Goal: Transaction & Acquisition: Obtain resource

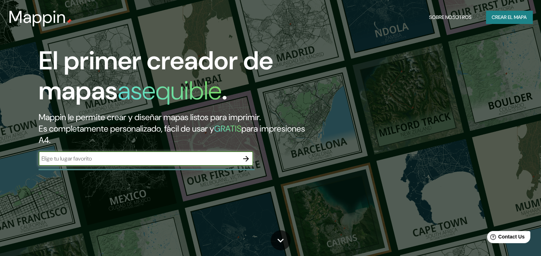
click at [150, 156] on input "text" at bounding box center [139, 159] width 200 height 8
paste input "19.028784, -97.006521"
type input "19.028784, -97.006521"
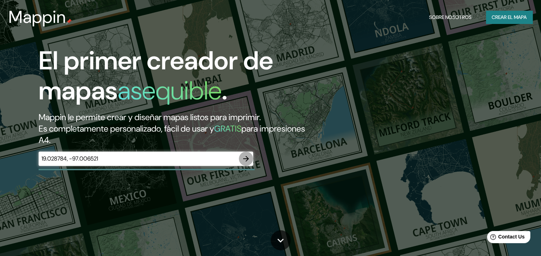
click at [249, 159] on icon "button" at bounding box center [246, 159] width 9 height 9
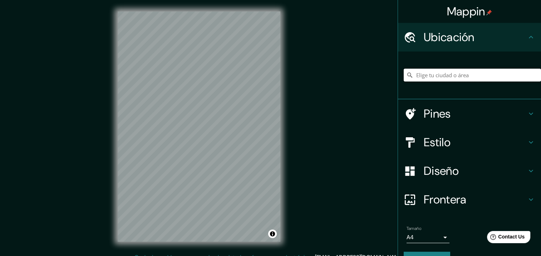
click at [447, 76] on input "Elige tu ciudad o área" at bounding box center [472, 75] width 137 height 13
paste input "19.028784, -97.006521"
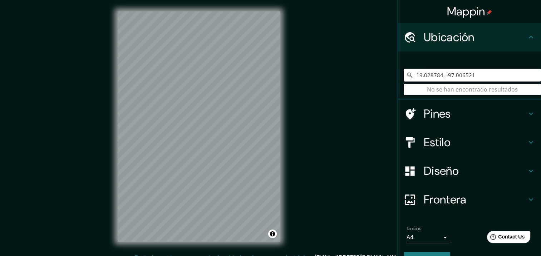
type input "19.028784, -97.006521"
click at [481, 80] on input "19.028784, -97.006521" at bounding box center [472, 75] width 137 height 13
drag, startPoint x: 480, startPoint y: 78, endPoint x: 346, endPoint y: 74, distance: 133.9
click at [346, 74] on div "Mappin Ubicación 19.028784, -97.006521 No se han encontrado resultados Pines Es…" at bounding box center [270, 132] width 541 height 265
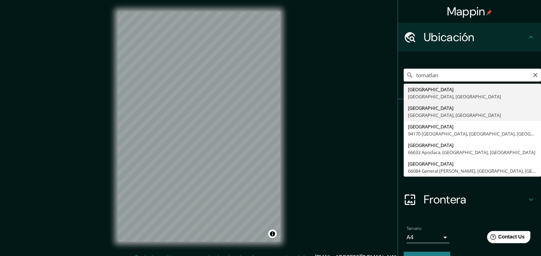
type input "[GEOGRAPHIC_DATA], [GEOGRAPHIC_DATA], [GEOGRAPHIC_DATA]"
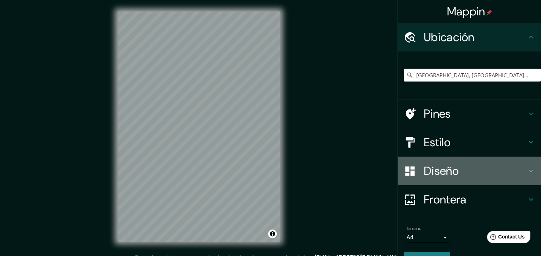
click at [449, 174] on h4 "Diseño" at bounding box center [475, 171] width 103 height 14
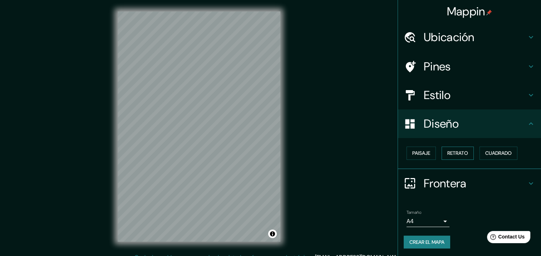
click at [442, 152] on button "Retrato" at bounding box center [458, 153] width 32 height 13
click at [421, 152] on font "Paisaje" at bounding box center [422, 153] width 18 height 9
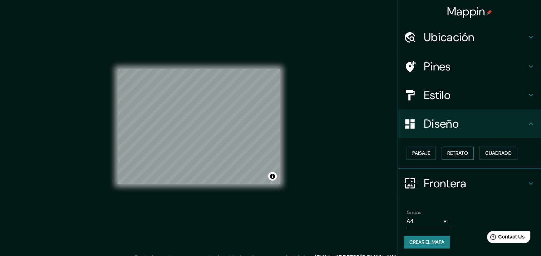
click at [452, 150] on font "Retrato" at bounding box center [458, 153] width 21 height 9
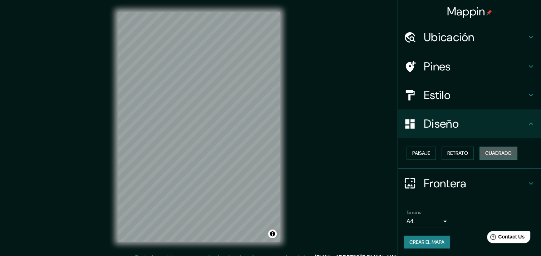
click at [489, 150] on font "Cuadrado" at bounding box center [499, 153] width 26 height 9
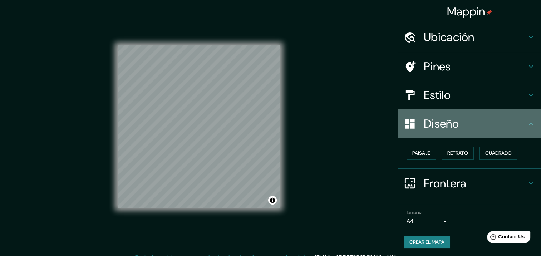
click at [522, 128] on div "Diseño" at bounding box center [469, 124] width 143 height 29
click at [468, 128] on h4 "Diseño" at bounding box center [475, 124] width 103 height 14
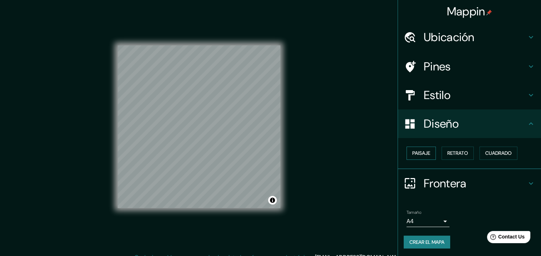
click at [427, 154] on button "Paisaje" at bounding box center [421, 153] width 29 height 13
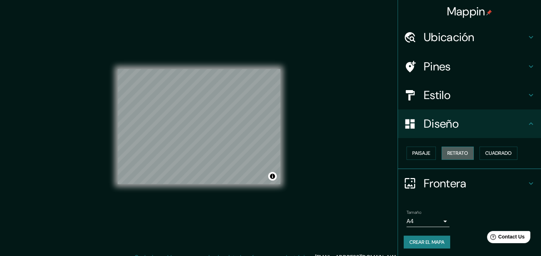
click at [450, 154] on font "Retrato" at bounding box center [458, 153] width 21 height 9
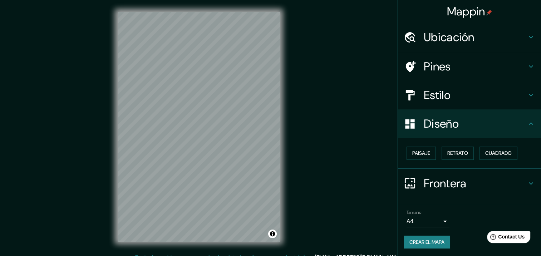
click at [446, 183] on h4 "Frontera" at bounding box center [475, 183] width 103 height 14
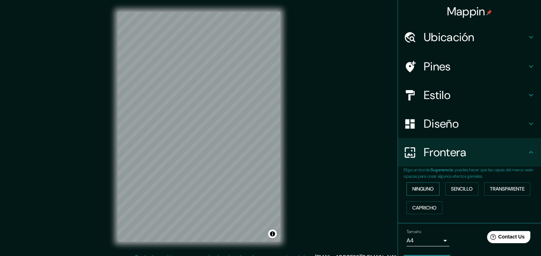
click at [418, 189] on font "Ninguno" at bounding box center [423, 189] width 21 height 9
click at [465, 189] on font "Sencillo" at bounding box center [462, 189] width 22 height 9
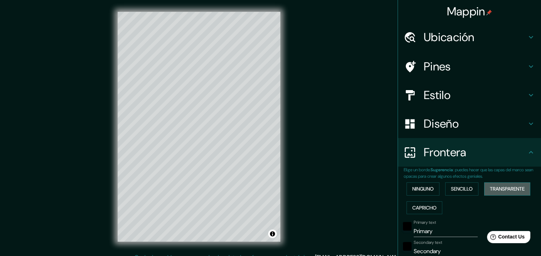
click at [492, 188] on font "Transparente" at bounding box center [507, 189] width 35 height 9
click at [414, 206] on font "Capricho" at bounding box center [425, 208] width 24 height 9
click at [417, 193] on button "Ninguno" at bounding box center [423, 189] width 33 height 13
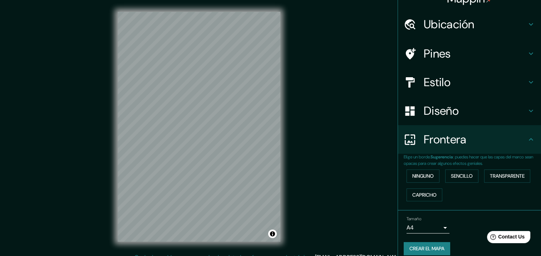
scroll to position [20, 0]
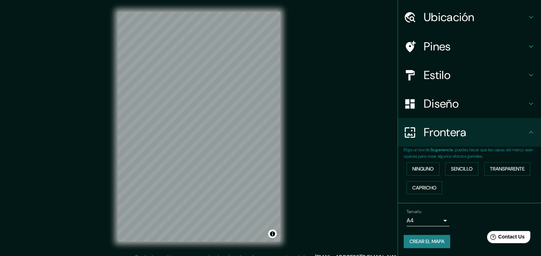
click at [444, 221] on div "Tamaño A4 single" at bounding box center [470, 217] width 132 height 23
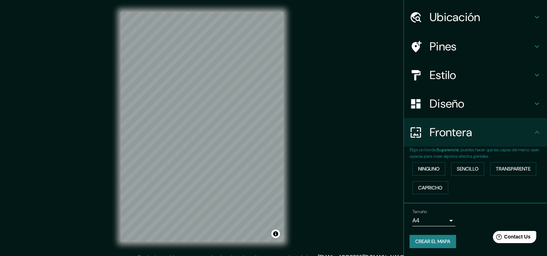
click at [442, 221] on body "Mappin Ubicación [GEOGRAPHIC_DATA], [GEOGRAPHIC_DATA], [GEOGRAPHIC_DATA] Pines …" at bounding box center [273, 128] width 547 height 256
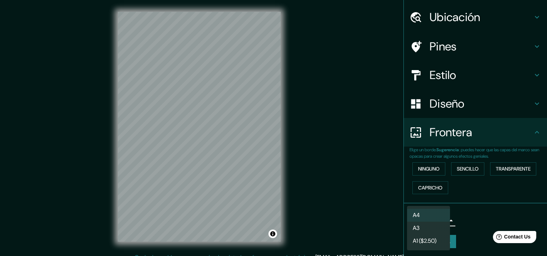
click at [440, 218] on li "A4" at bounding box center [428, 215] width 43 height 13
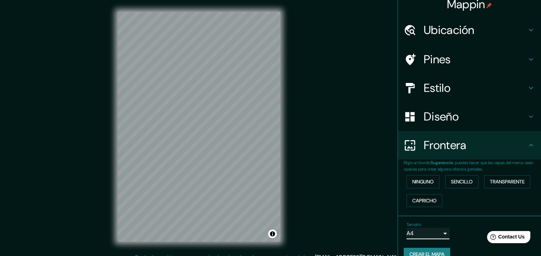
scroll to position [0, 0]
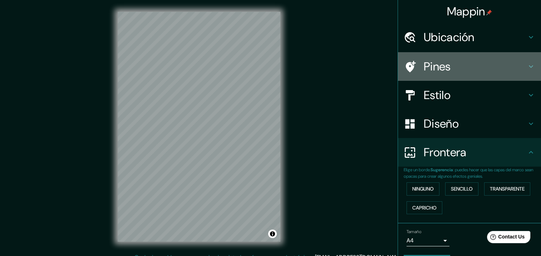
click at [485, 66] on h4 "Pines" at bounding box center [475, 66] width 103 height 14
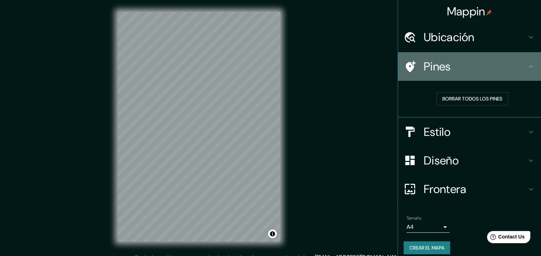
click at [484, 67] on h4 "Pines" at bounding box center [475, 66] width 103 height 14
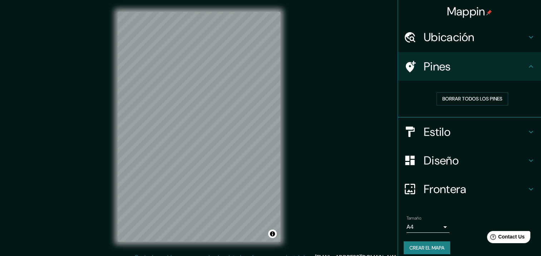
click at [475, 37] on h4 "Ubicación" at bounding box center [475, 37] width 103 height 14
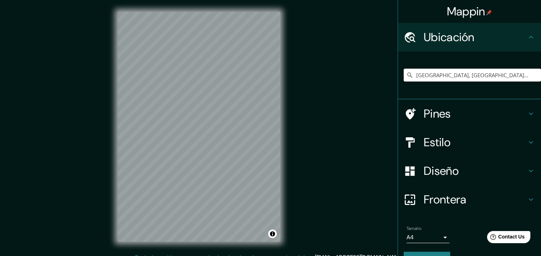
click at [475, 38] on h4 "Ubicación" at bounding box center [475, 37] width 103 height 14
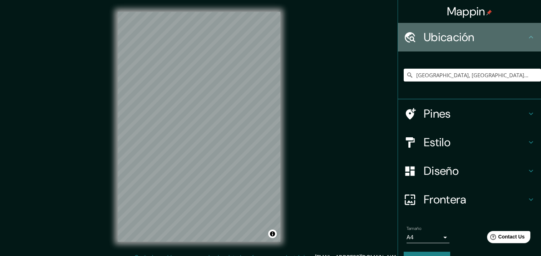
click at [527, 37] on icon at bounding box center [531, 37] width 9 height 9
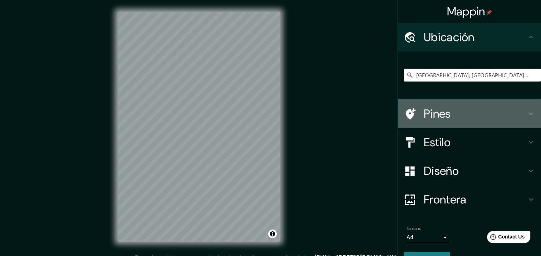
click at [528, 111] on icon at bounding box center [531, 114] width 9 height 9
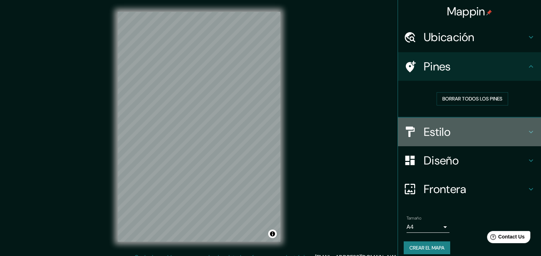
click at [528, 128] on icon at bounding box center [531, 132] width 9 height 9
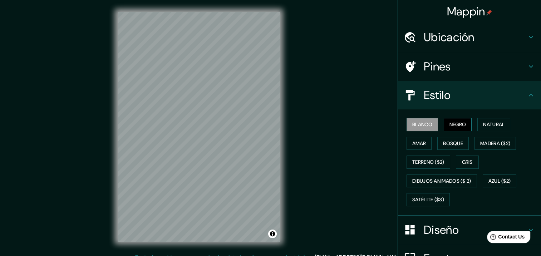
click at [457, 120] on font "Negro" at bounding box center [458, 124] width 17 height 9
click at [483, 120] on font "Natural" at bounding box center [493, 124] width 21 height 9
click at [415, 123] on font "Blanco" at bounding box center [423, 124] width 20 height 9
click at [423, 144] on button "Amar" at bounding box center [419, 143] width 25 height 13
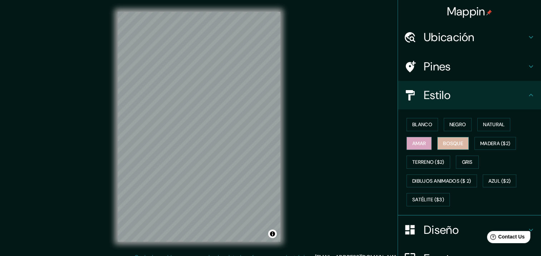
click at [443, 143] on font "Bosque" at bounding box center [453, 143] width 20 height 9
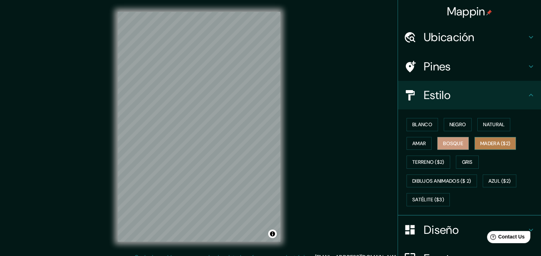
click at [490, 142] on font "Madera ($2)" at bounding box center [496, 143] width 30 height 9
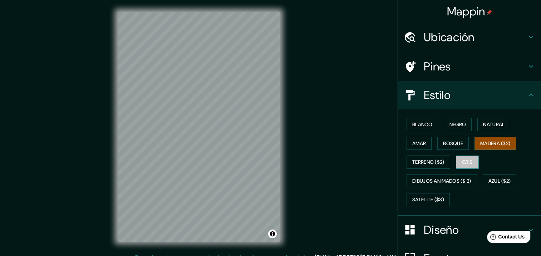
click at [462, 159] on font "Gris" at bounding box center [467, 162] width 11 height 9
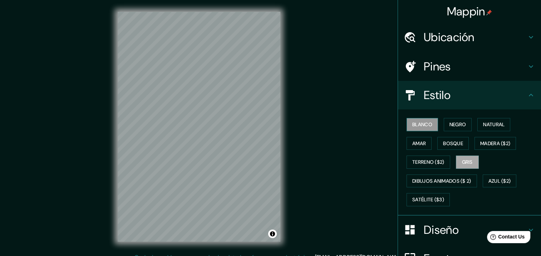
click at [417, 128] on font "Blanco" at bounding box center [423, 124] width 20 height 9
click at [527, 96] on icon at bounding box center [531, 95] width 9 height 9
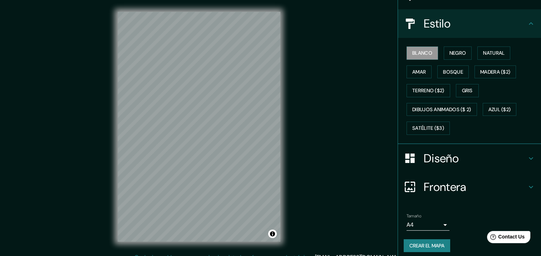
click at [529, 156] on icon at bounding box center [531, 158] width 9 height 9
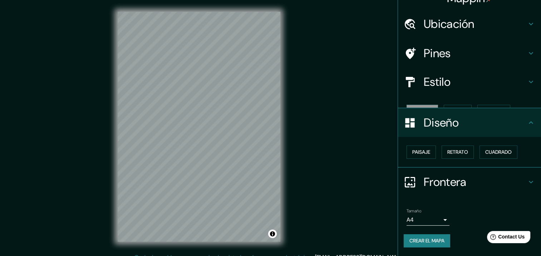
scroll to position [0, 0]
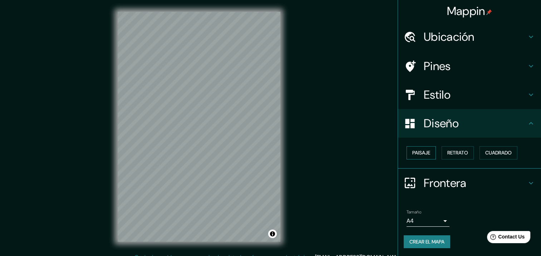
click at [422, 154] on font "Paisaje" at bounding box center [422, 153] width 18 height 9
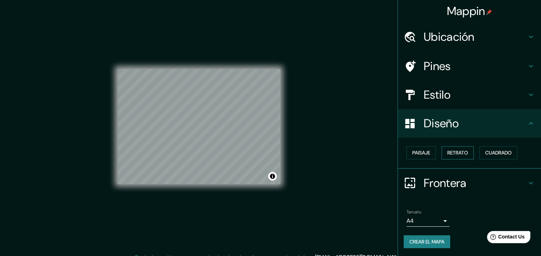
click at [456, 153] on font "Retrato" at bounding box center [458, 153] width 21 height 9
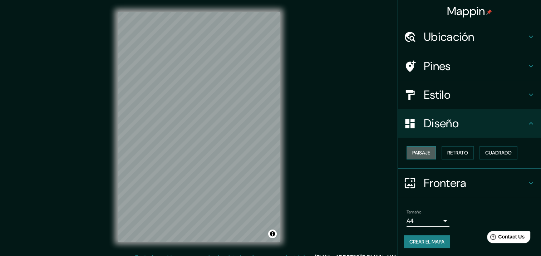
click at [413, 153] on font "Paisaje" at bounding box center [422, 153] width 18 height 9
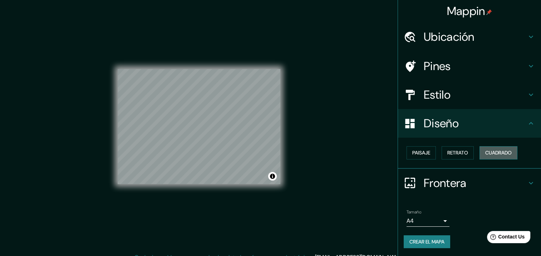
click at [486, 156] on font "Cuadrado" at bounding box center [499, 153] width 26 height 9
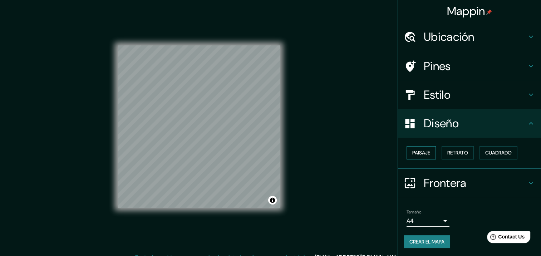
click at [423, 150] on font "Paisaje" at bounding box center [422, 153] width 18 height 9
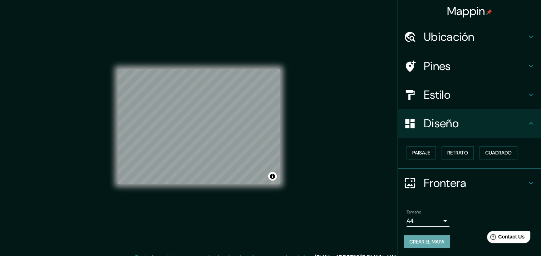
click at [428, 243] on font "Crear el mapa" at bounding box center [427, 242] width 35 height 9
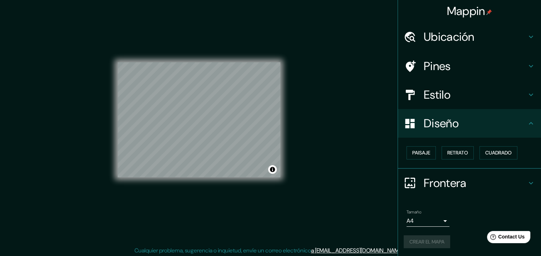
scroll to position [9, 0]
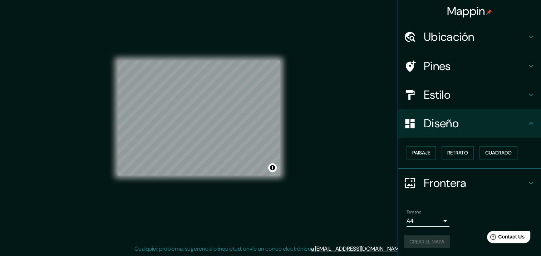
click at [527, 186] on icon at bounding box center [531, 183] width 9 height 9
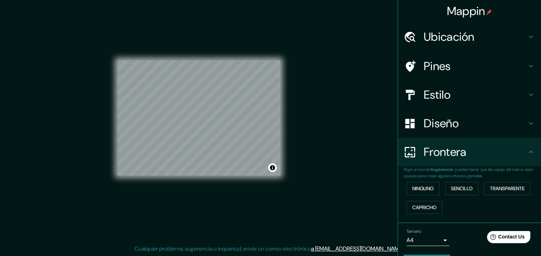
click at [527, 153] on icon at bounding box center [531, 152] width 9 height 9
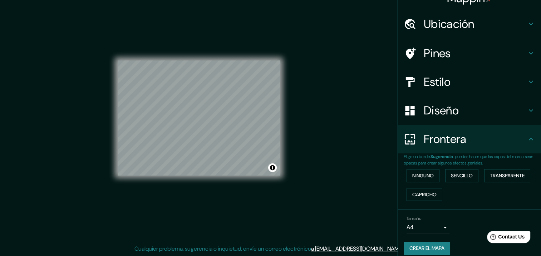
scroll to position [20, 0]
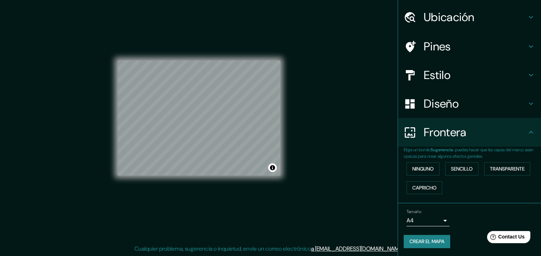
click at [430, 240] on font "Crear el mapa" at bounding box center [427, 241] width 35 height 9
click at [241, 159] on div at bounding box center [242, 158] width 6 height 6
click at [423, 239] on div "Crear el mapa" at bounding box center [470, 241] width 132 height 13
click at [427, 239] on font "Crear el mapa" at bounding box center [427, 241] width 35 height 9
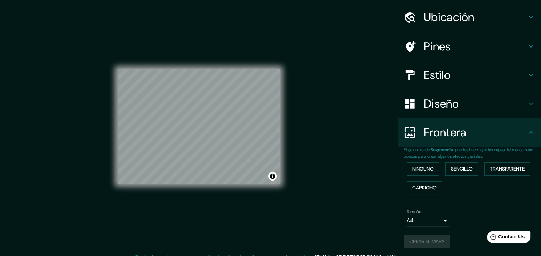
scroll to position [9, 0]
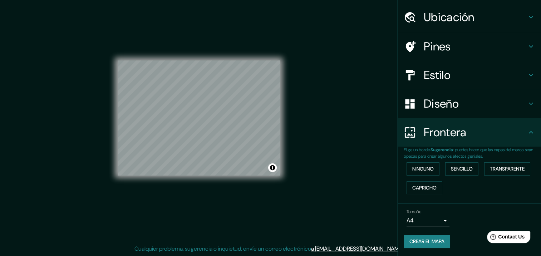
click at [333, 182] on div "Mappin Ubicación [GEOGRAPHIC_DATA], [GEOGRAPHIC_DATA], [GEOGRAPHIC_DATA] Pines …" at bounding box center [270, 123] width 541 height 265
click at [422, 240] on font "Crear el mapa" at bounding box center [427, 241] width 35 height 9
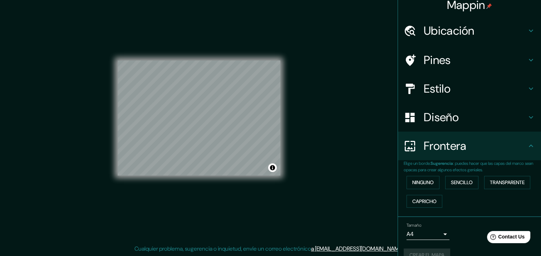
scroll to position [0, 0]
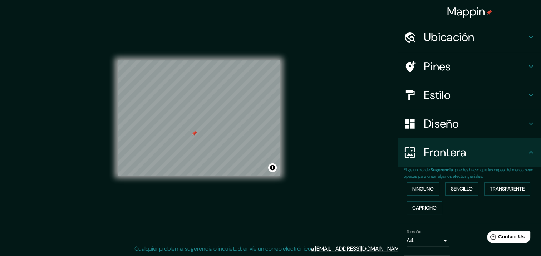
click at [194, 135] on div at bounding box center [194, 134] width 6 height 6
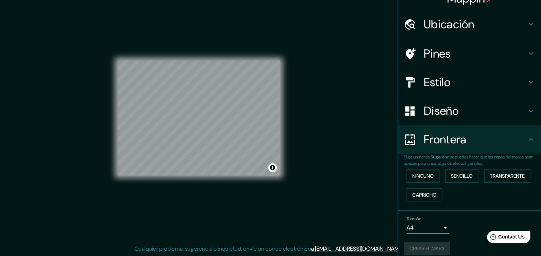
scroll to position [20, 0]
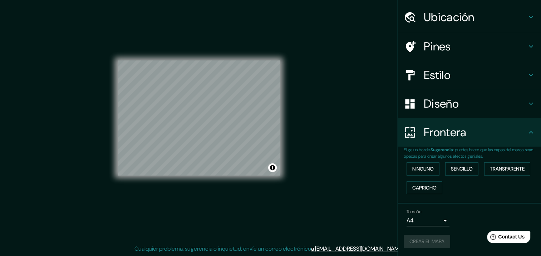
click at [433, 239] on div "Crear el mapa" at bounding box center [470, 241] width 132 height 13
click at [521, 133] on h4 "Frontera" at bounding box center [475, 132] width 103 height 14
click at [419, 170] on font "Ninguno" at bounding box center [423, 169] width 21 height 9
click at [455, 169] on font "Sencillo" at bounding box center [462, 169] width 22 height 9
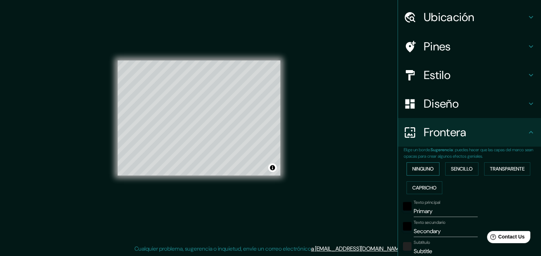
click at [418, 169] on font "Ninguno" at bounding box center [423, 169] width 21 height 9
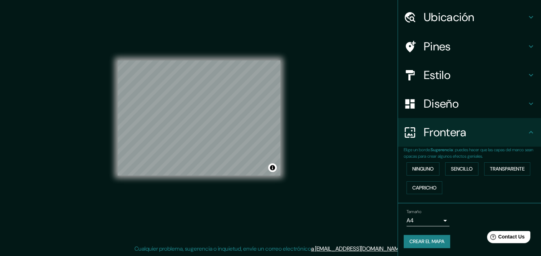
click at [523, 126] on div "Frontera" at bounding box center [469, 132] width 143 height 29
click at [520, 102] on h4 "Diseño" at bounding box center [475, 104] width 103 height 14
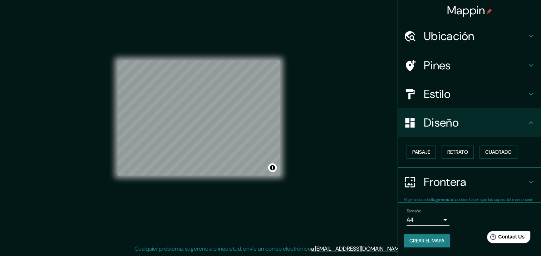
scroll to position [0, 0]
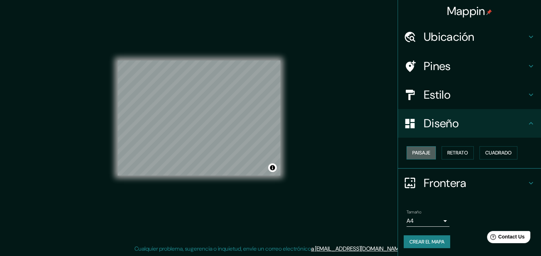
click at [429, 154] on button "Paisaje" at bounding box center [421, 152] width 29 height 13
click at [448, 155] on font "Retrato" at bounding box center [458, 153] width 21 height 9
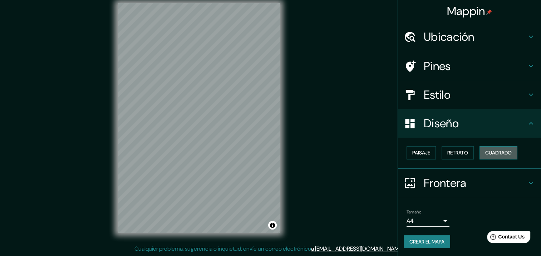
click at [480, 153] on button "Cuadrado" at bounding box center [499, 152] width 38 height 13
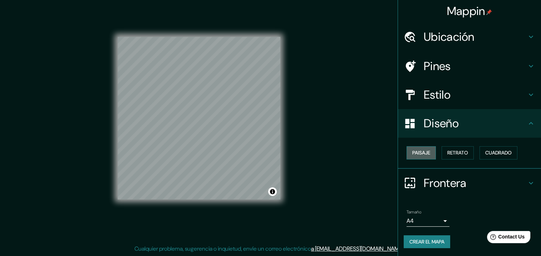
click at [418, 152] on font "Paisaje" at bounding box center [422, 153] width 18 height 9
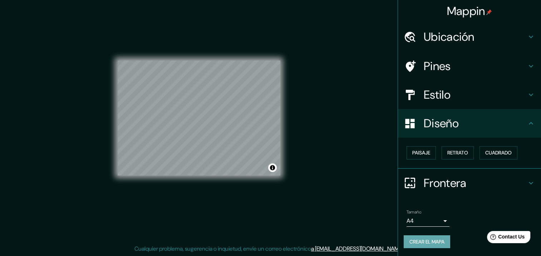
click at [439, 239] on font "Crear el mapa" at bounding box center [427, 242] width 35 height 9
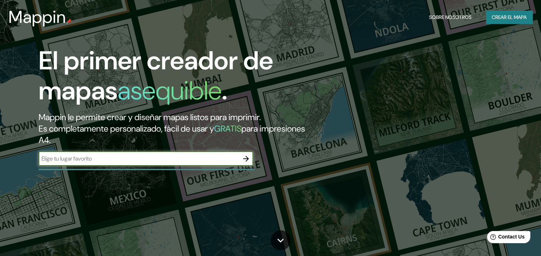
click at [189, 162] on input "text" at bounding box center [139, 159] width 200 height 8
type input "México"
click at [250, 160] on icon "button" at bounding box center [246, 159] width 9 height 9
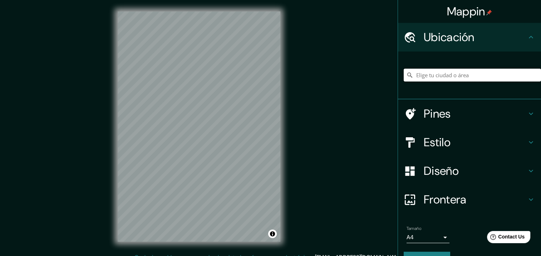
click at [479, 76] on input "Elige tu ciudad o área" at bounding box center [472, 75] width 137 height 13
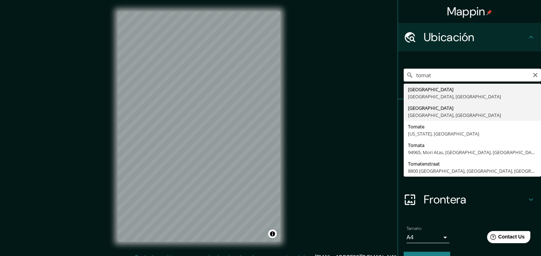
type input "[GEOGRAPHIC_DATA], [GEOGRAPHIC_DATA], [GEOGRAPHIC_DATA]"
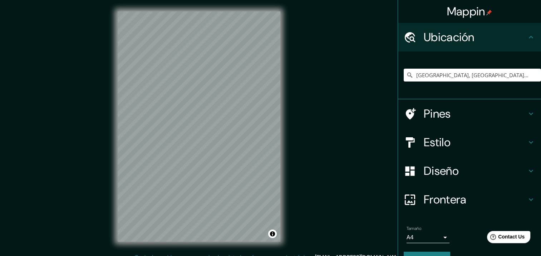
scroll to position [9, 0]
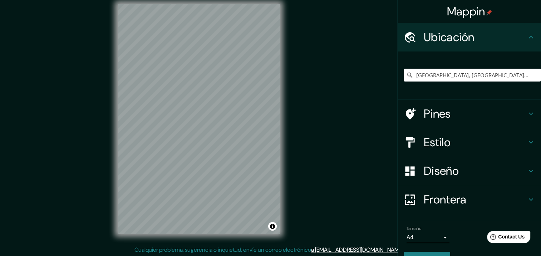
drag, startPoint x: 332, startPoint y: 155, endPoint x: 332, endPoint y: 141, distance: 14.0
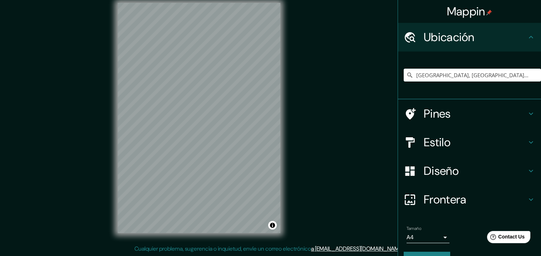
drag, startPoint x: 314, startPoint y: 136, endPoint x: 316, endPoint y: 153, distance: 17.3
click at [316, 153] on div "Mappin Ubicación [GEOGRAPHIC_DATA], [GEOGRAPHIC_DATA], [GEOGRAPHIC_DATA] Pines …" at bounding box center [270, 123] width 541 height 265
click at [323, 150] on div "Mappin Ubicación [GEOGRAPHIC_DATA], [GEOGRAPHIC_DATA], [GEOGRAPHIC_DATA] Pines …" at bounding box center [270, 123] width 541 height 265
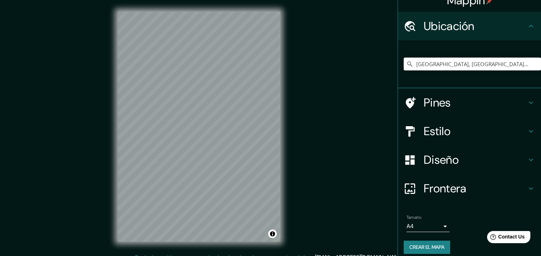
scroll to position [17, 0]
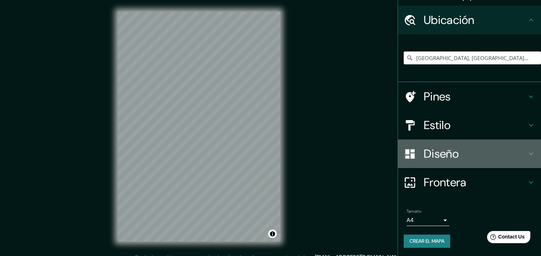
click at [459, 163] on div "Diseño" at bounding box center [469, 154] width 143 height 29
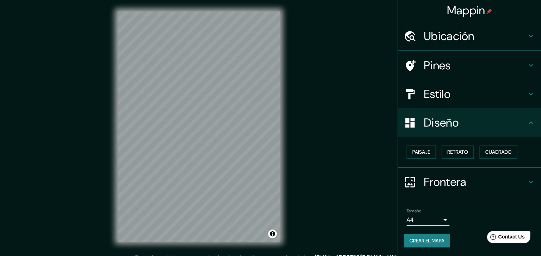
scroll to position [0, 0]
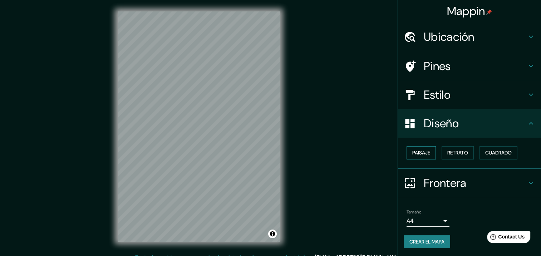
click at [418, 149] on font "Paisaje" at bounding box center [422, 153] width 18 height 9
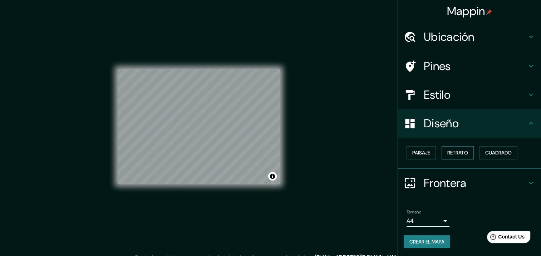
click at [460, 150] on font "Retrato" at bounding box center [458, 153] width 21 height 9
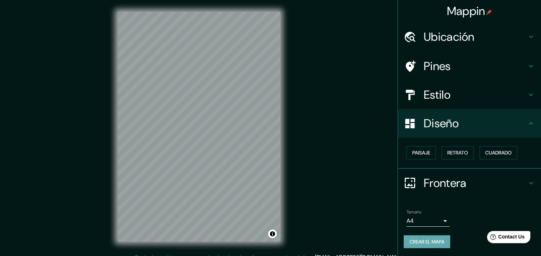
click at [426, 242] on font "Crear el mapa" at bounding box center [427, 242] width 35 height 9
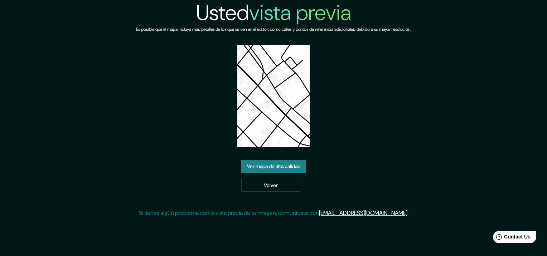
click at [275, 167] on link "Ver mapa de alta calidad" at bounding box center [273, 166] width 65 height 13
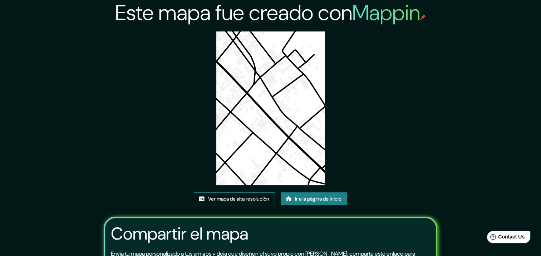
click at [237, 198] on font "Ver mapa de alta resolución" at bounding box center [238, 199] width 61 height 9
